Goal: Task Accomplishment & Management: Use online tool/utility

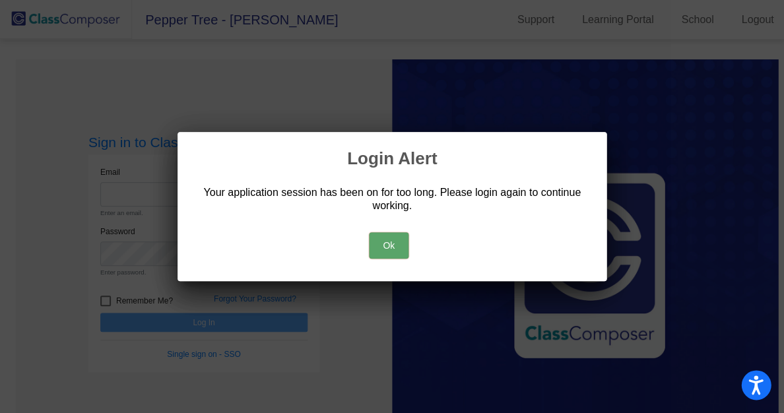
click at [380, 240] on button "Ok" at bounding box center [389, 245] width 40 height 26
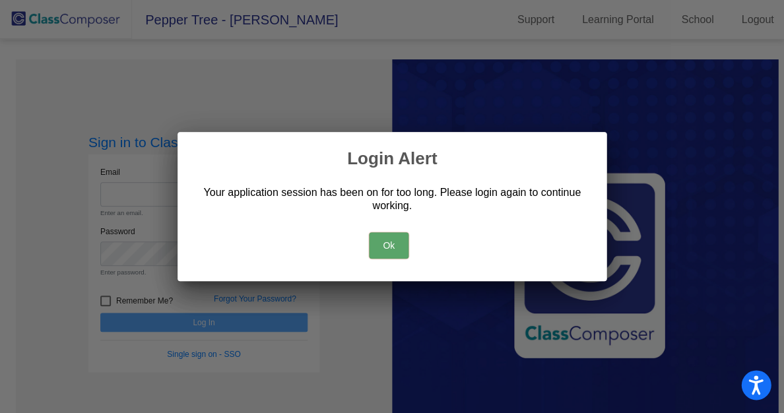
click at [265, 97] on div at bounding box center [392, 206] width 784 height 413
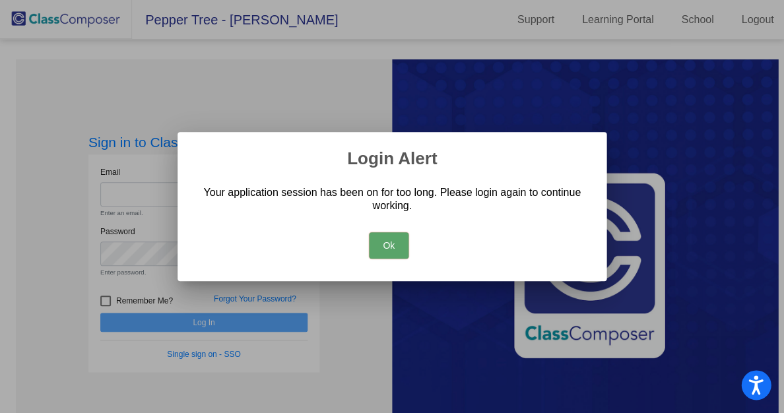
click at [382, 242] on button "Ok" at bounding box center [389, 245] width 40 height 26
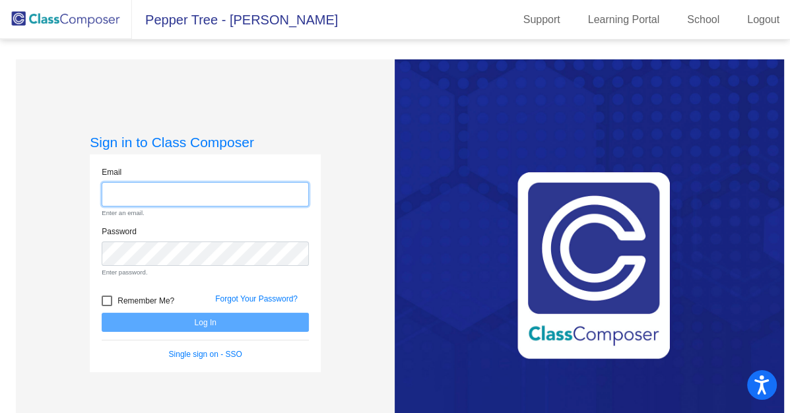
click at [192, 182] on input "email" at bounding box center [205, 194] width 207 height 24
type input "[EMAIL_ADDRESS][DOMAIN_NAME]"
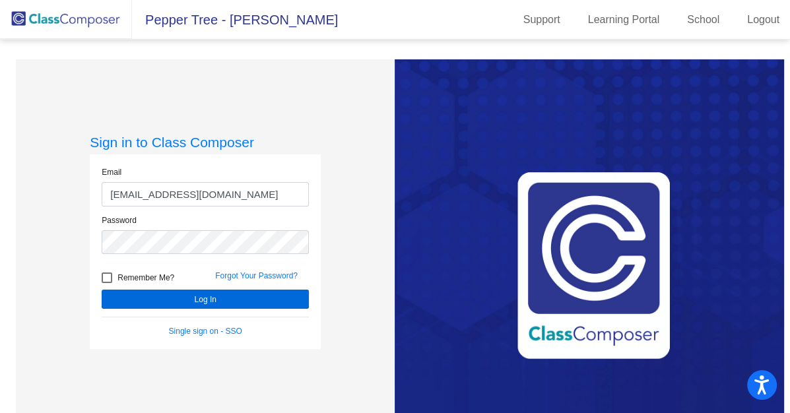
click at [201, 294] on button "Log In" at bounding box center [205, 299] width 207 height 19
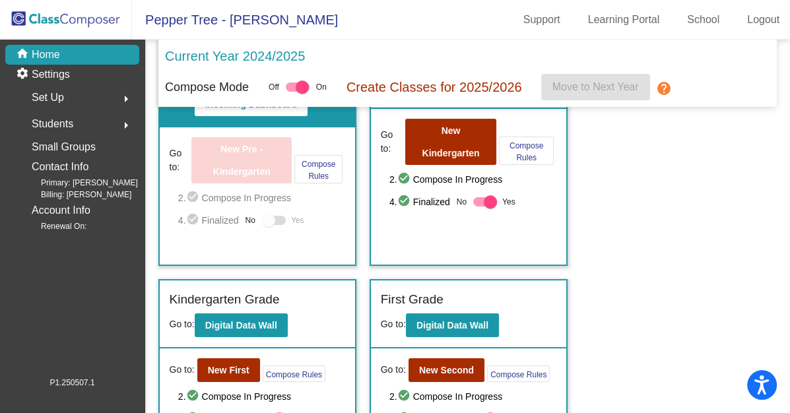
scroll to position [488, 0]
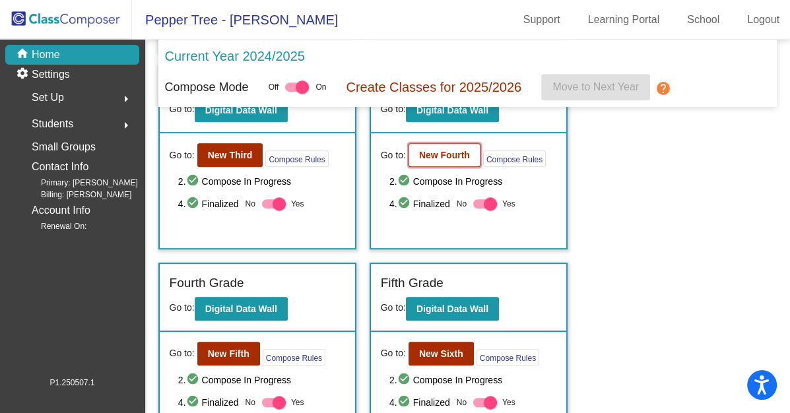
click at [428, 150] on b "New Fourth" at bounding box center [444, 155] width 51 height 11
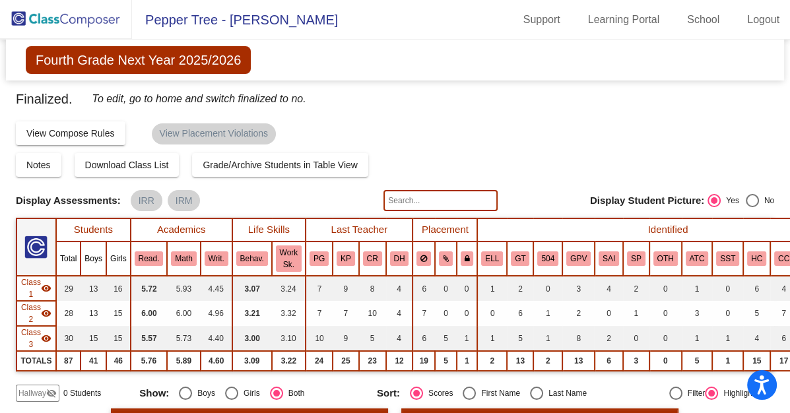
click at [434, 198] on input "text" at bounding box center [440, 200] width 114 height 21
type input "C"
type input "[PERSON_NAME]"
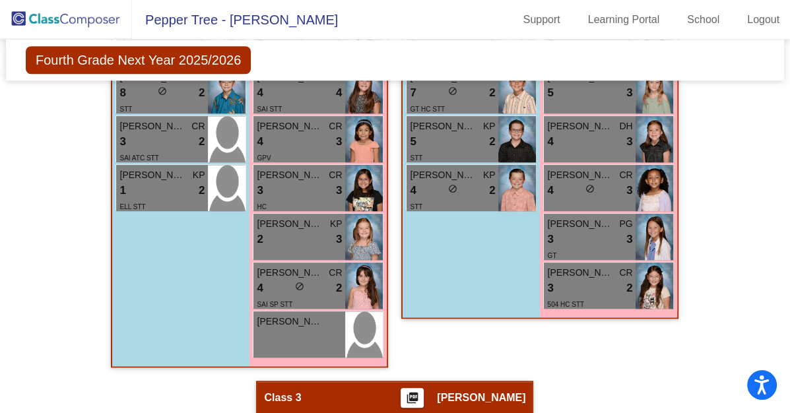
scroll to position [913, 0]
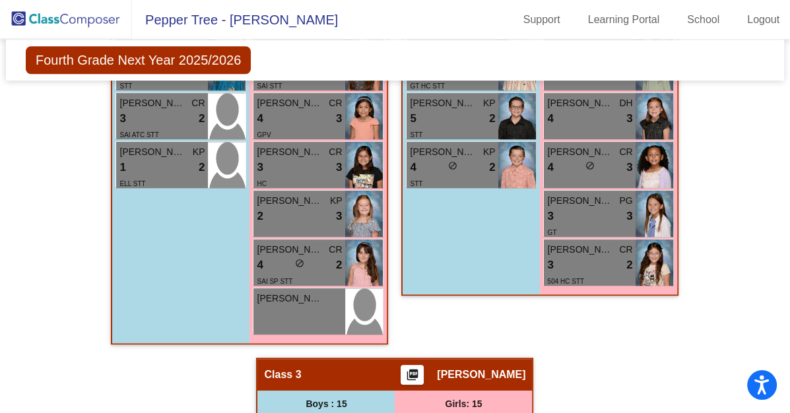
click at [78, 26] on img at bounding box center [66, 19] width 132 height 39
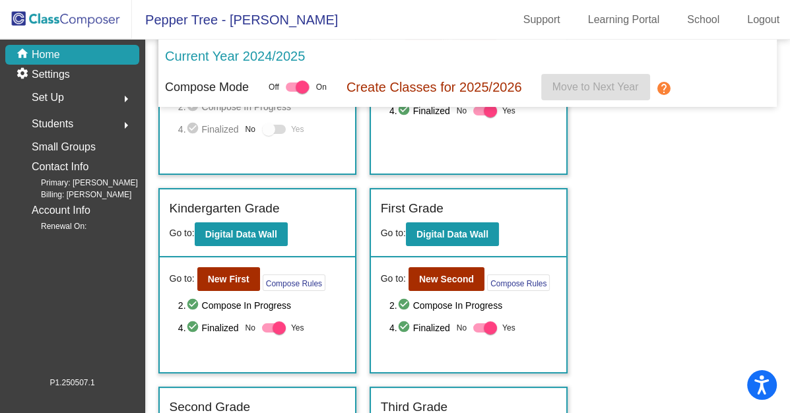
scroll to position [383, 0]
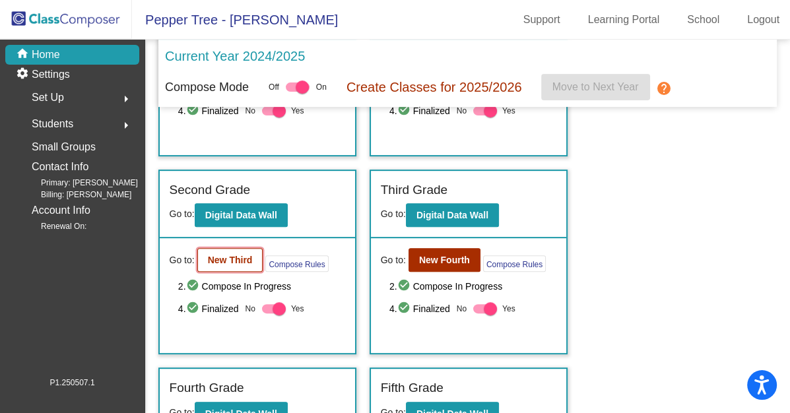
click at [242, 259] on b "New Third" at bounding box center [230, 260] width 45 height 11
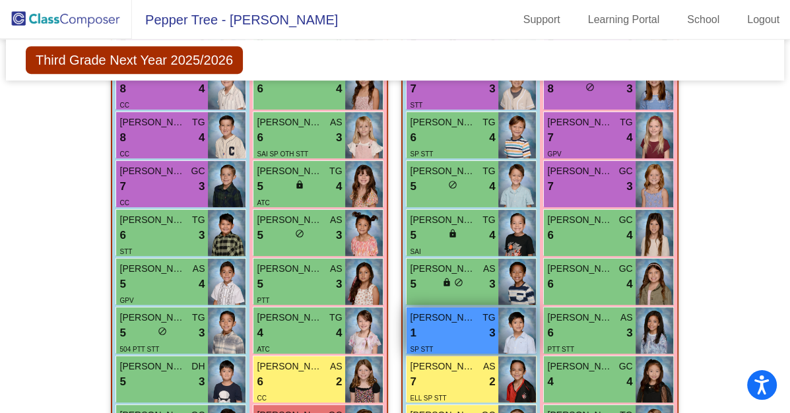
scroll to position [554, 0]
